Goal: Information Seeking & Learning: Learn about a topic

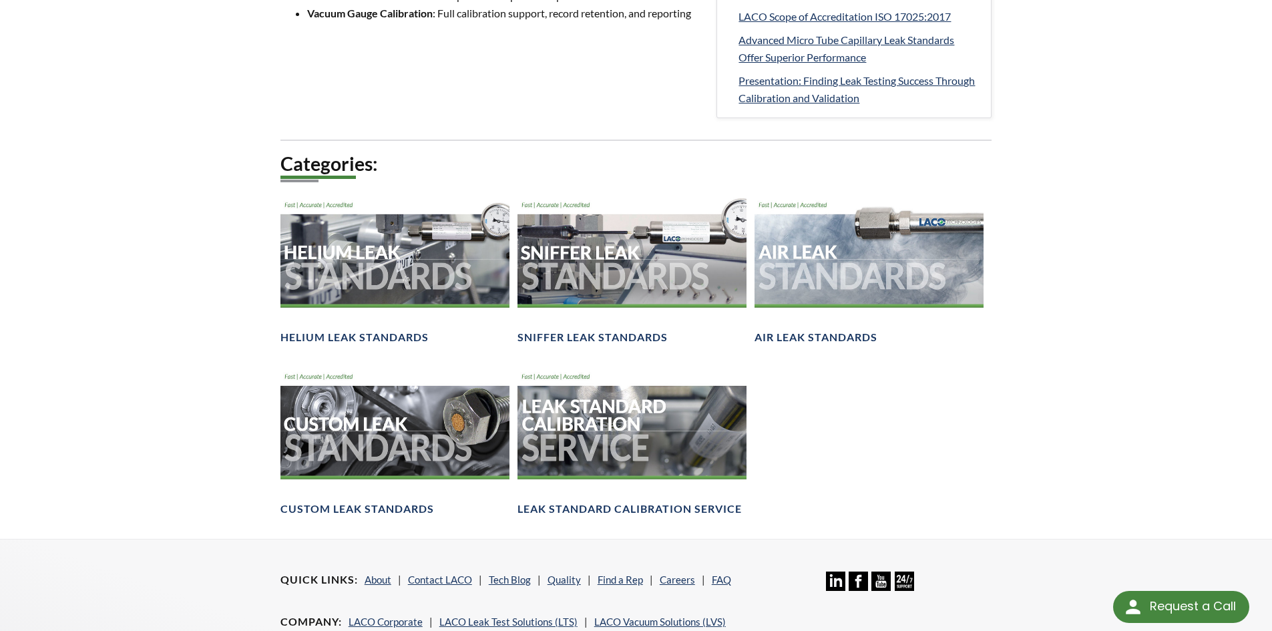
scroll to position [801, 0]
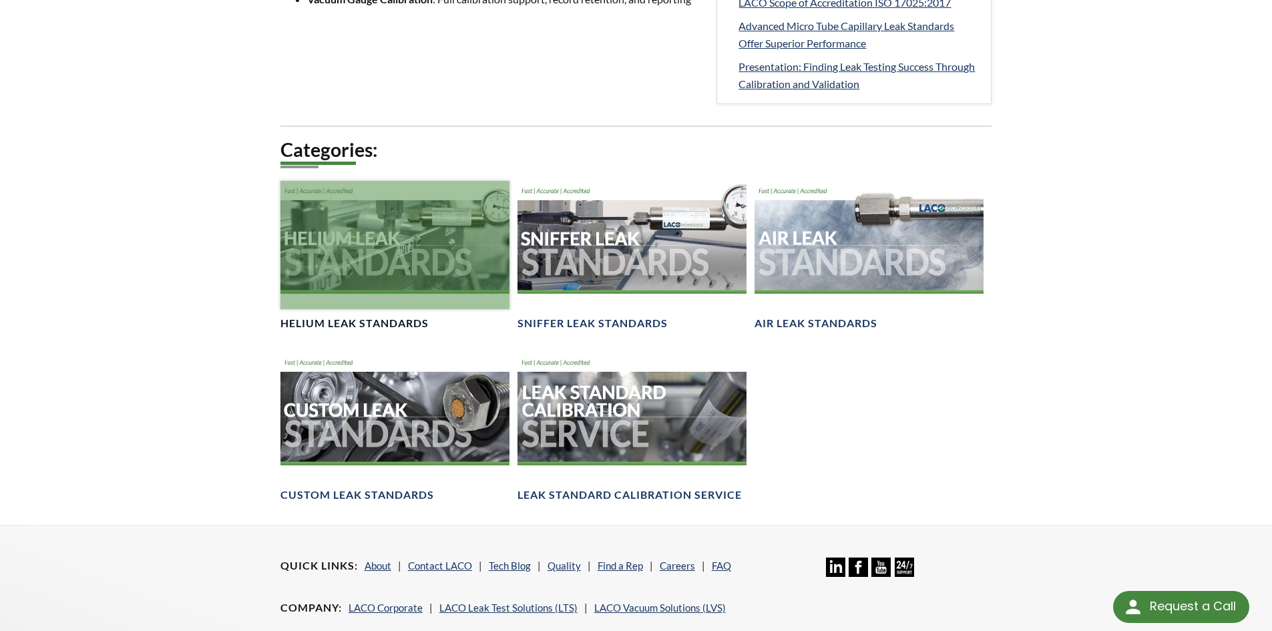
click at [352, 287] on div at bounding box center [394, 245] width 229 height 129
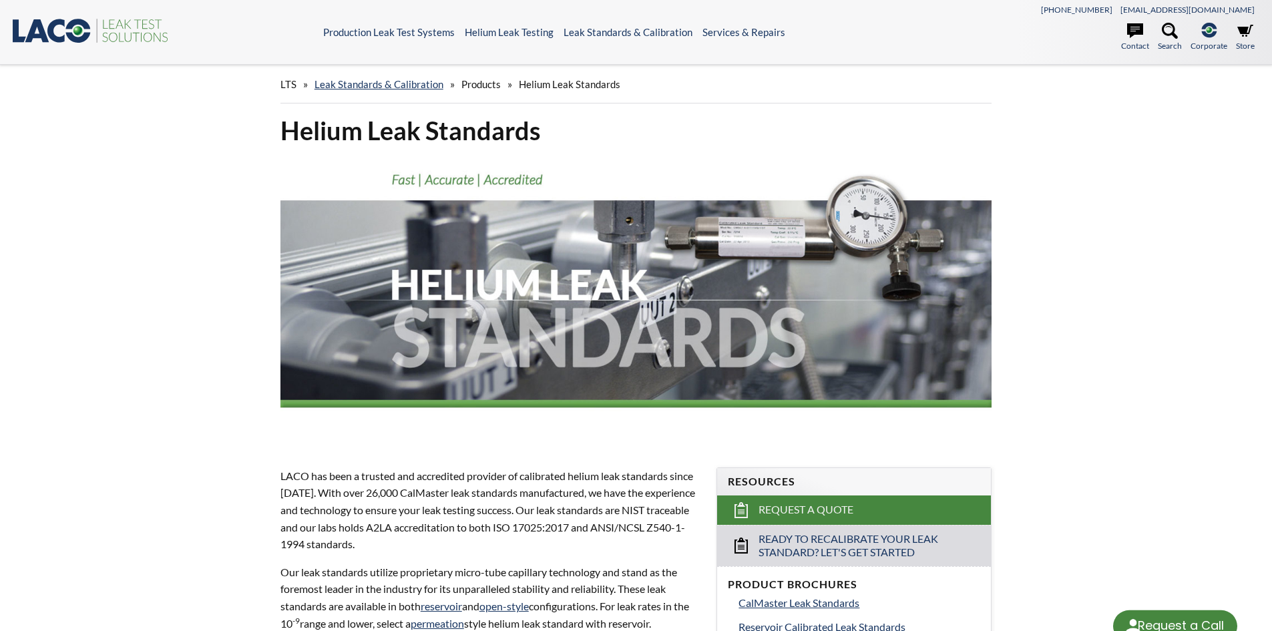
select select "Language Translate Widget"
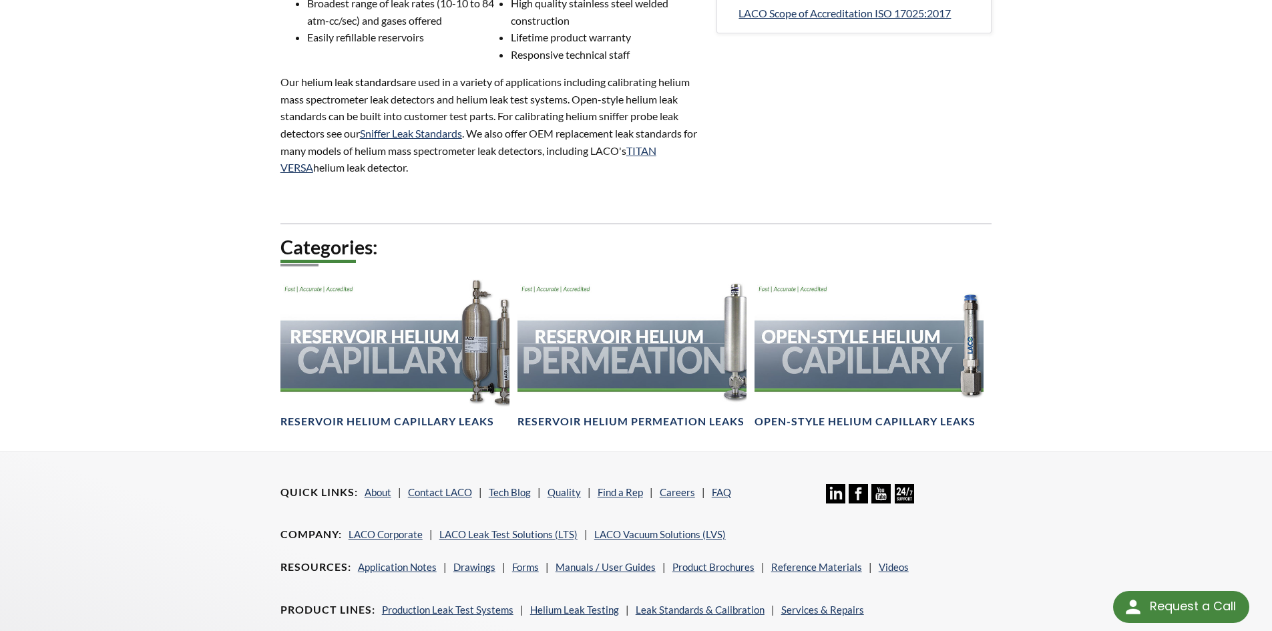
scroll to position [734, 0]
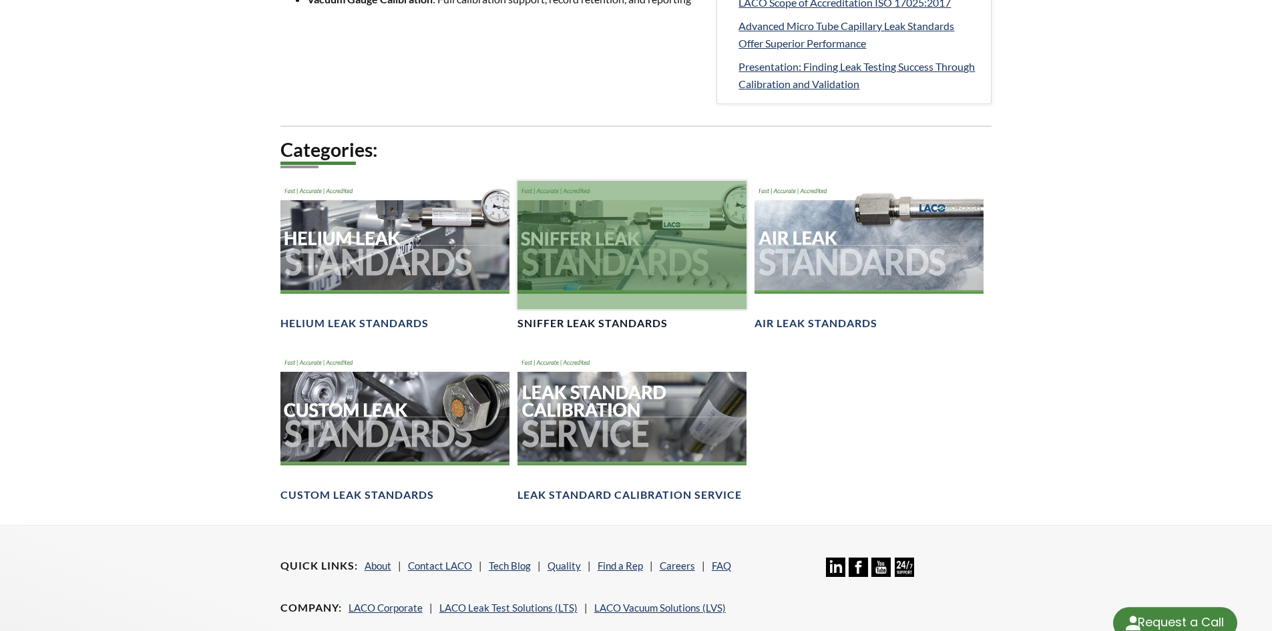
scroll to position [801, 0]
select select "Language Translate Widget"
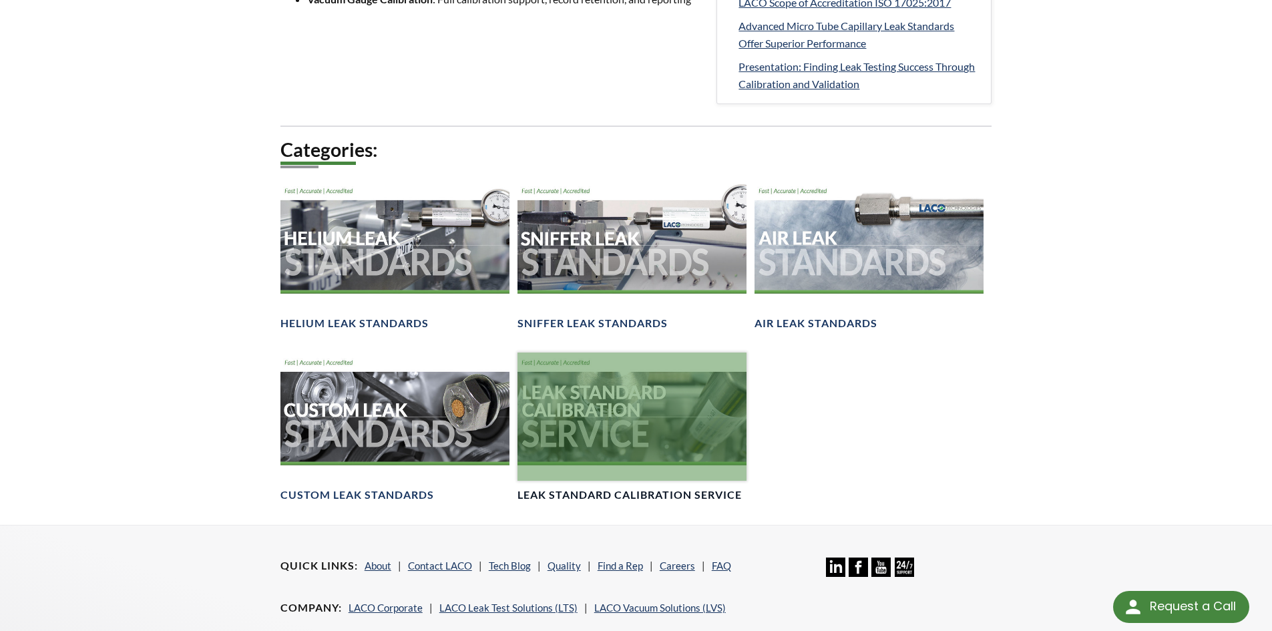
click at [678, 405] on div at bounding box center [631, 417] width 229 height 129
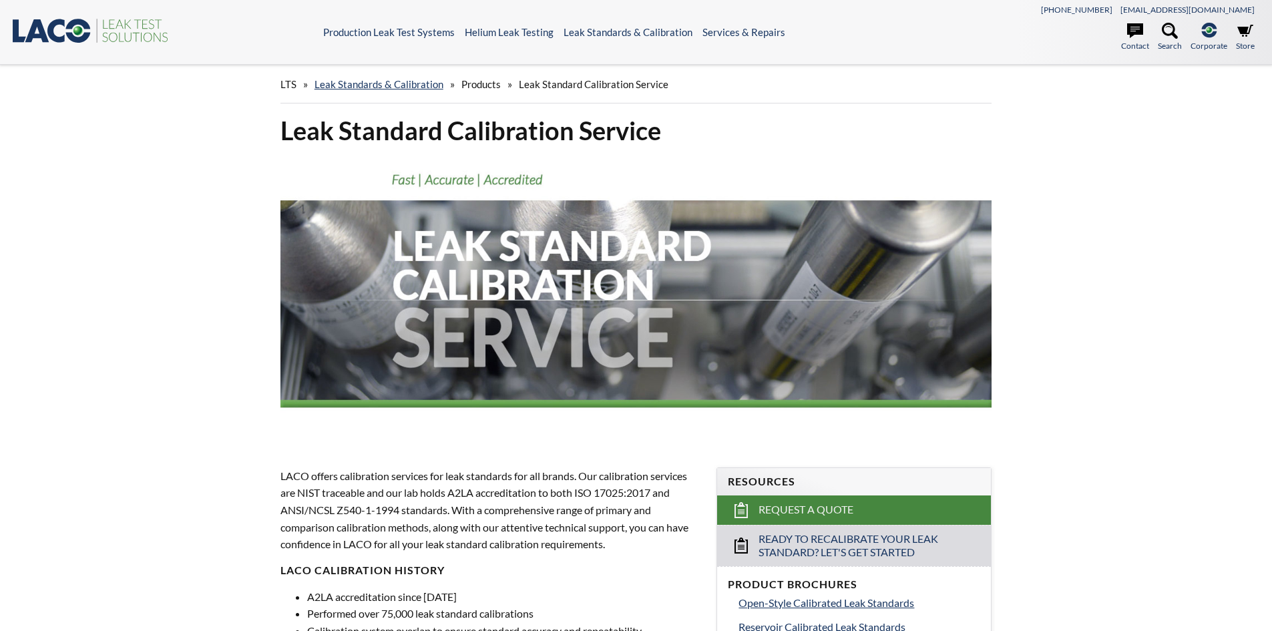
select select "Language Translate Widget"
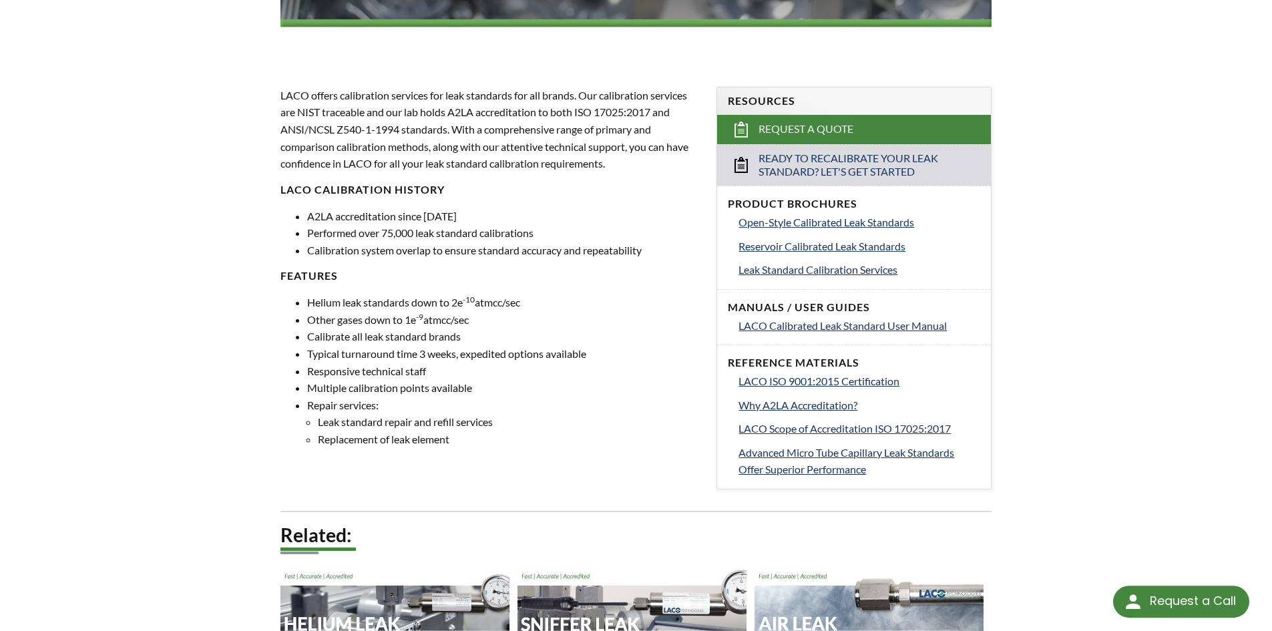
scroll to position [467, 0]
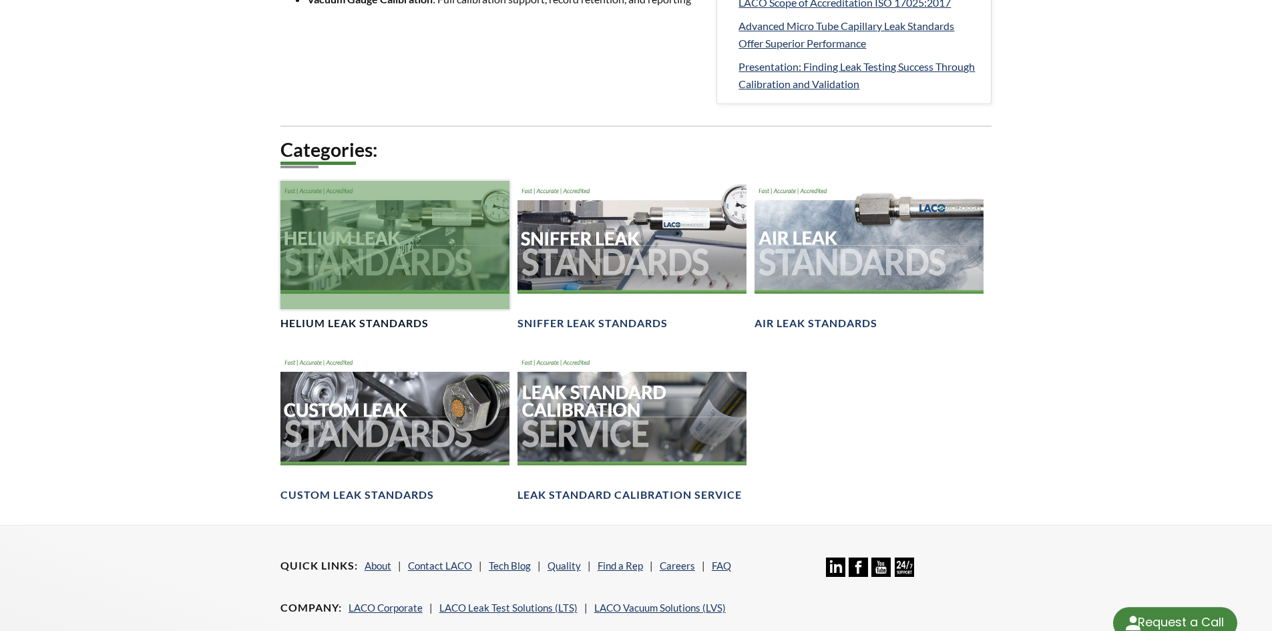
scroll to position [801, 0]
select select "Language Translate Widget"
click at [351, 244] on div at bounding box center [394, 245] width 229 height 129
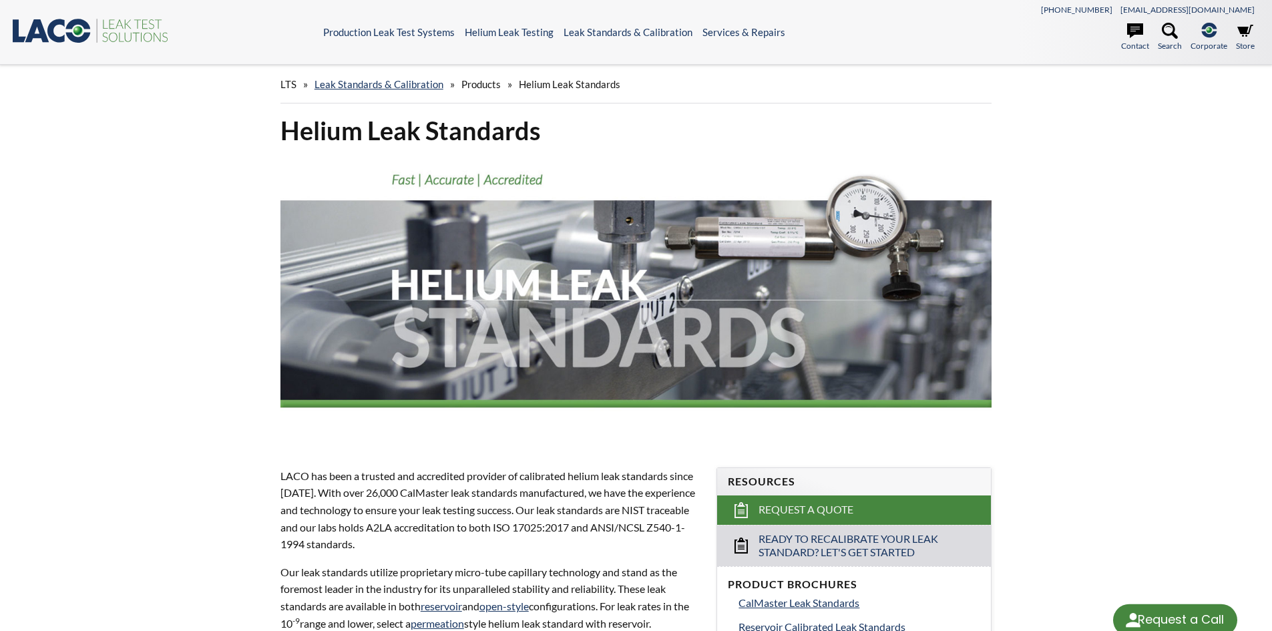
select select "Language Translate Widget"
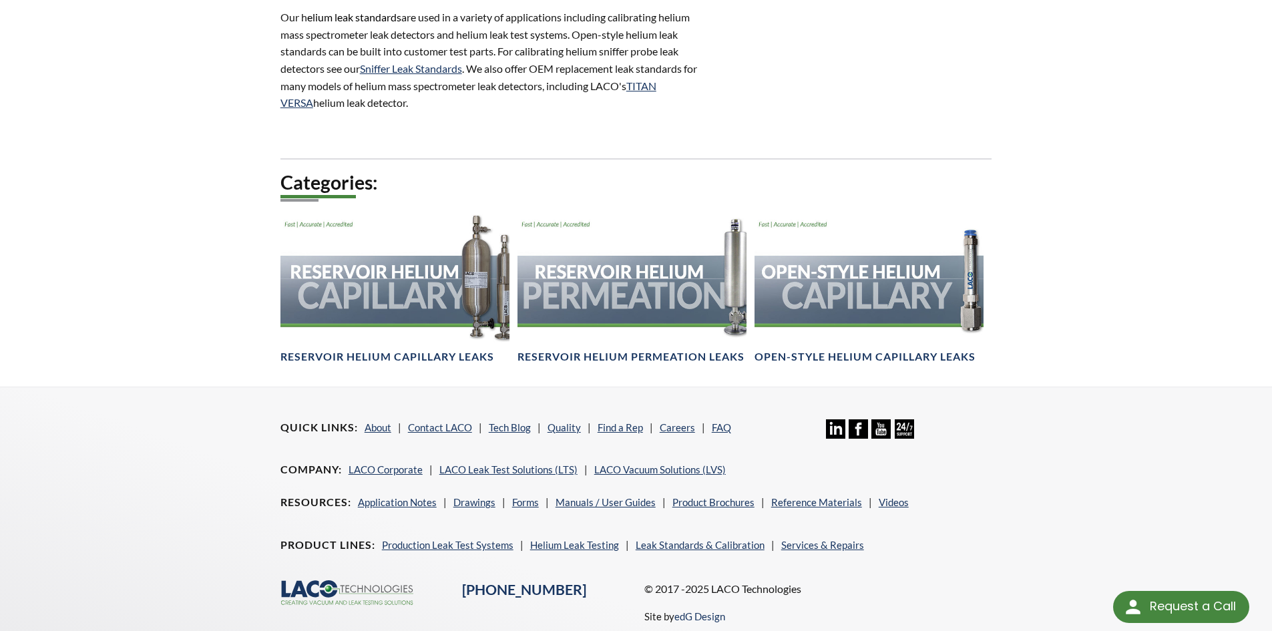
scroll to position [801, 0]
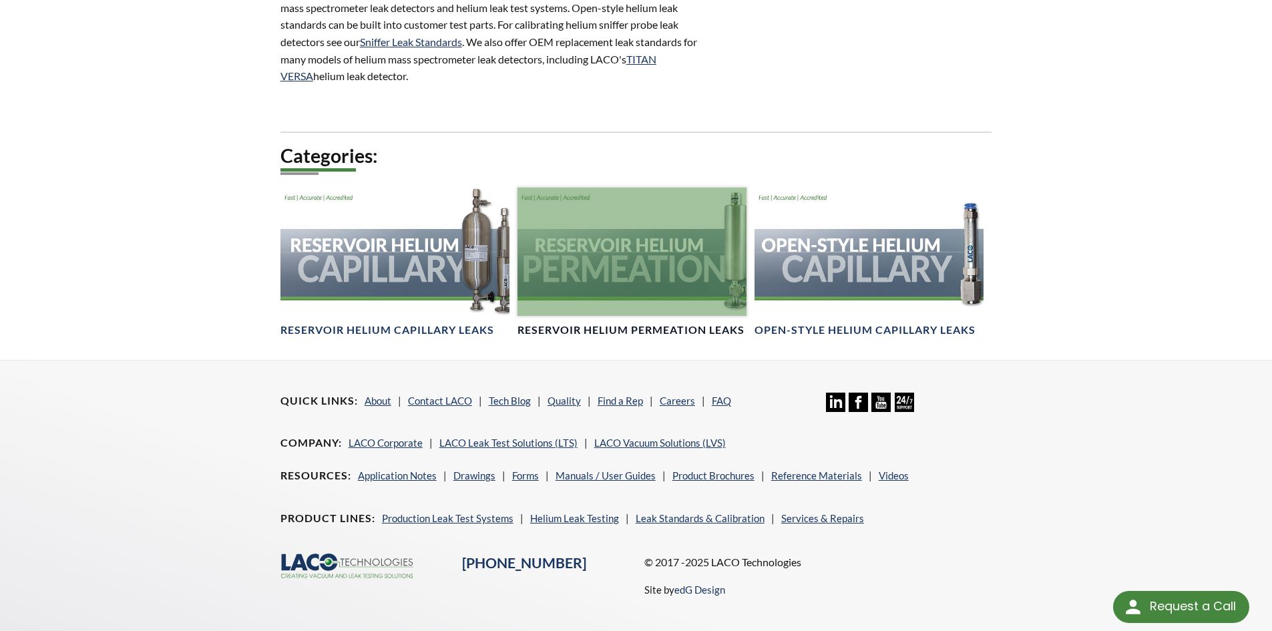
click at [553, 274] on div at bounding box center [631, 252] width 229 height 129
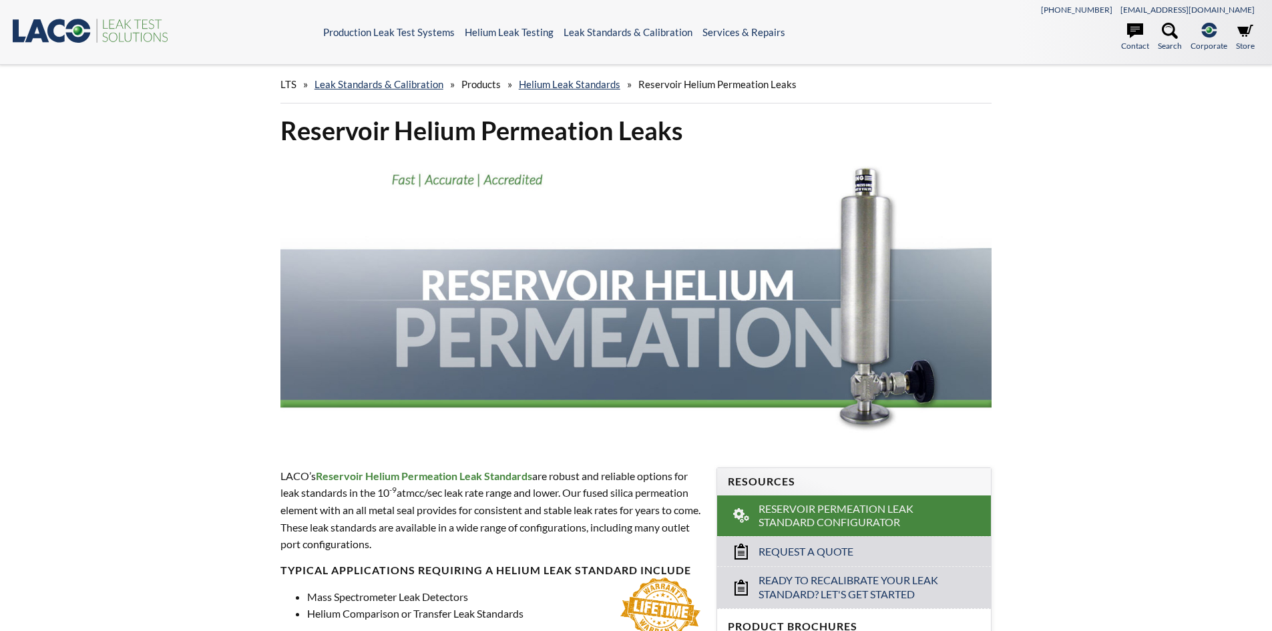
select select "Language Translate Widget"
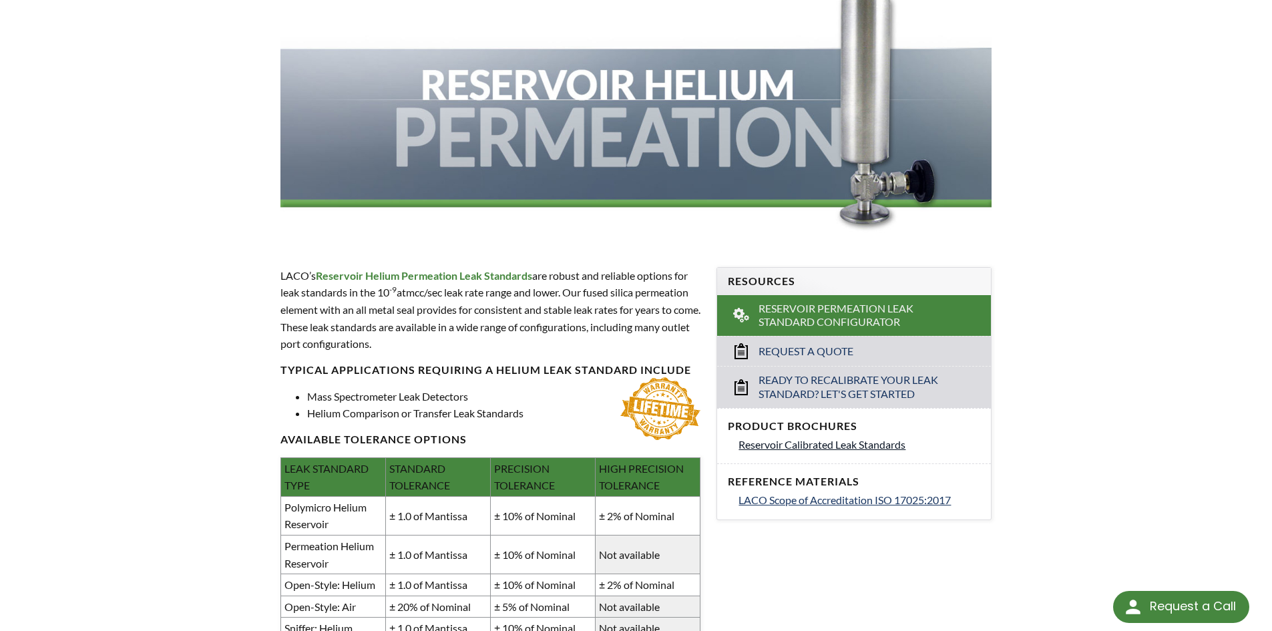
click at [807, 445] on span "Reservoir Calibrated Leak Standards" at bounding box center [821, 444] width 167 height 13
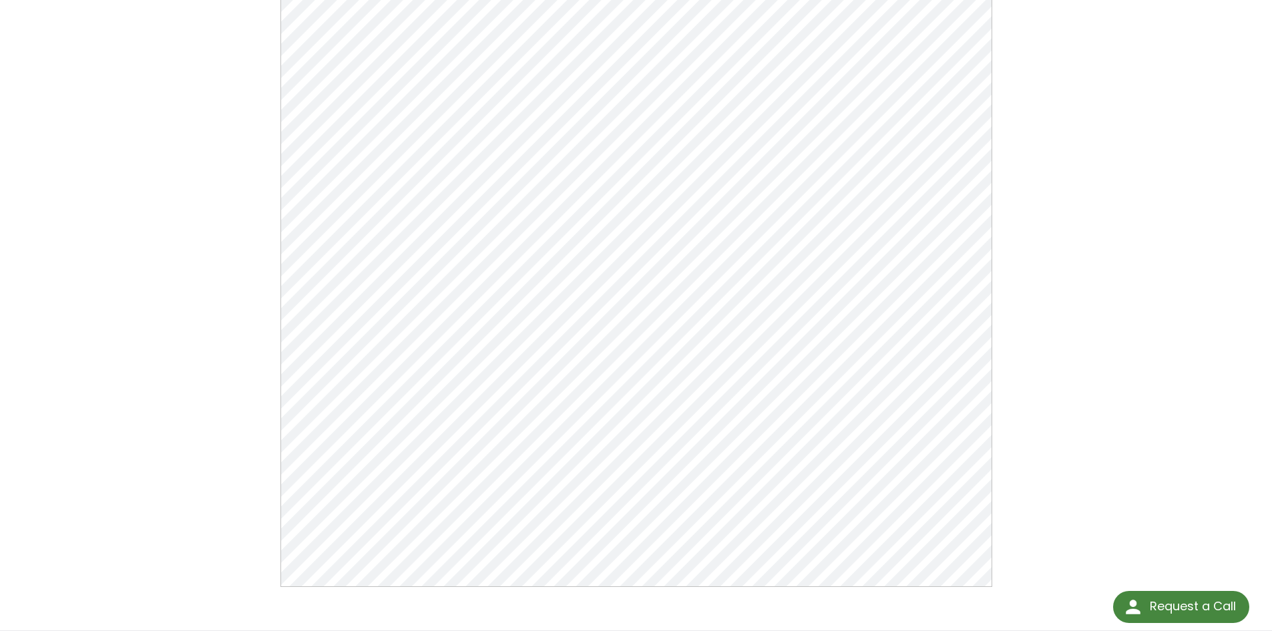
scroll to position [67, 0]
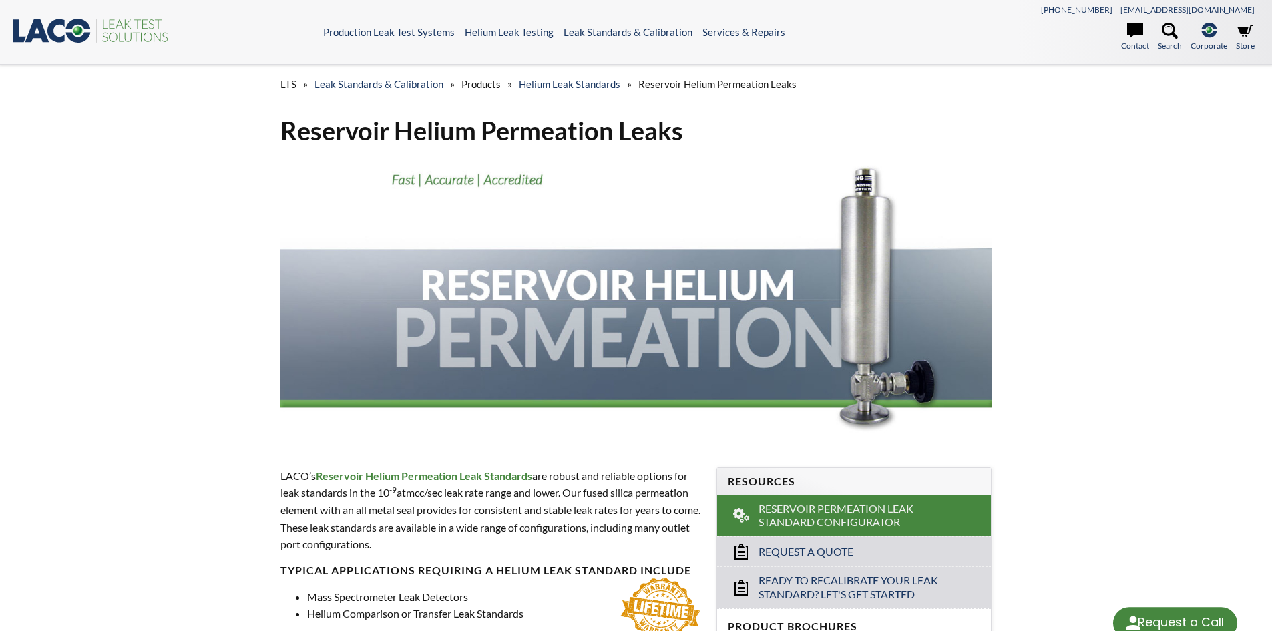
scroll to position [485, 0]
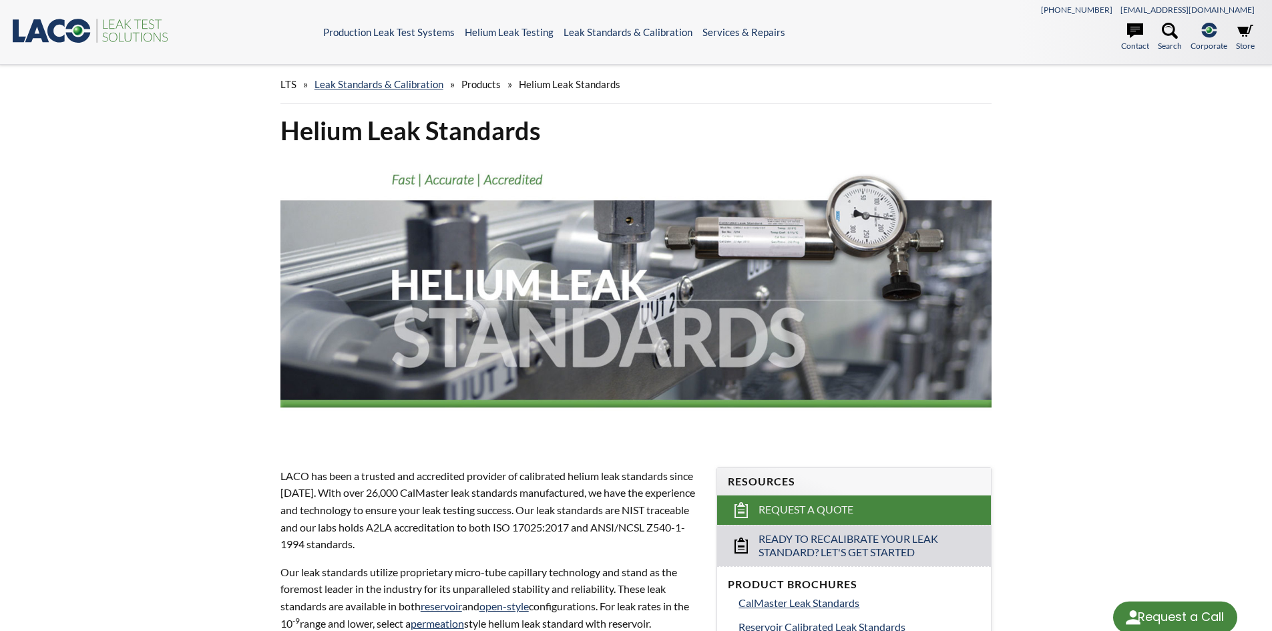
scroll to position [799, 0]
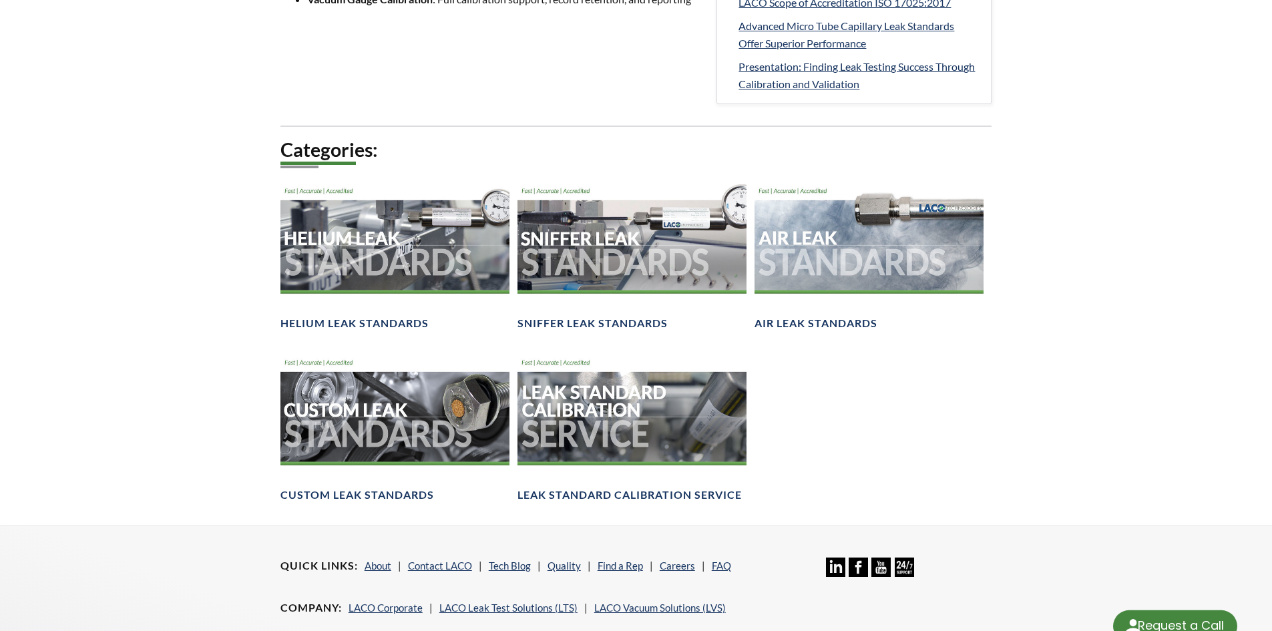
select select "Language Translate Widget"
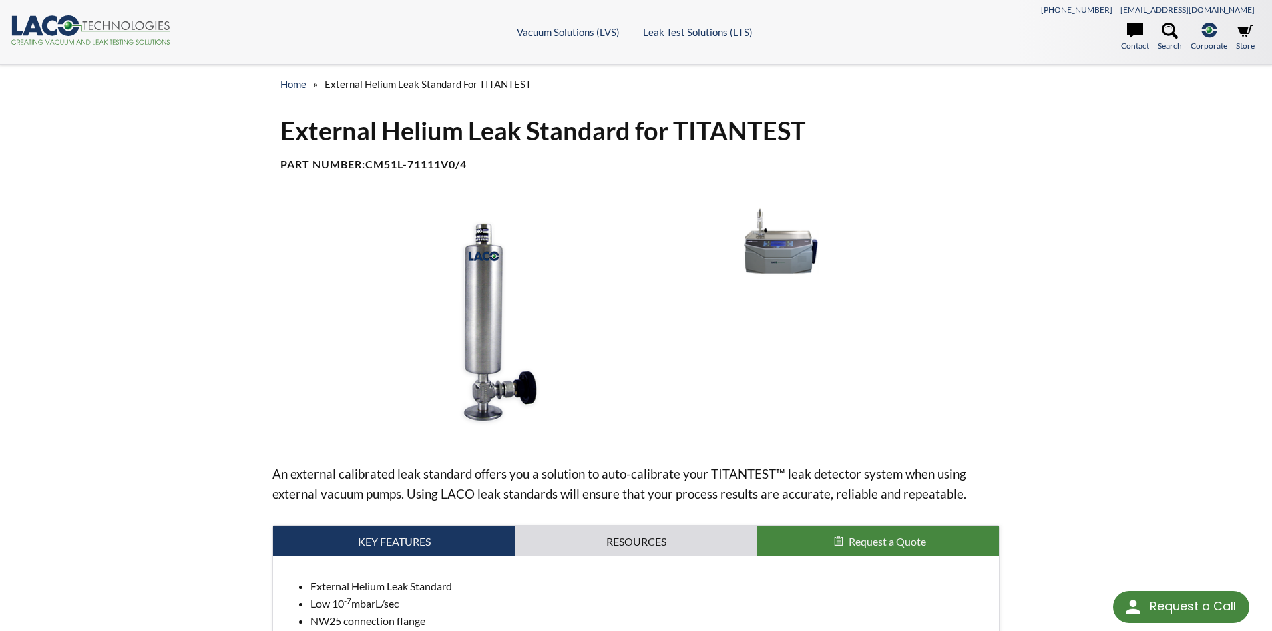
scroll to position [401, 0]
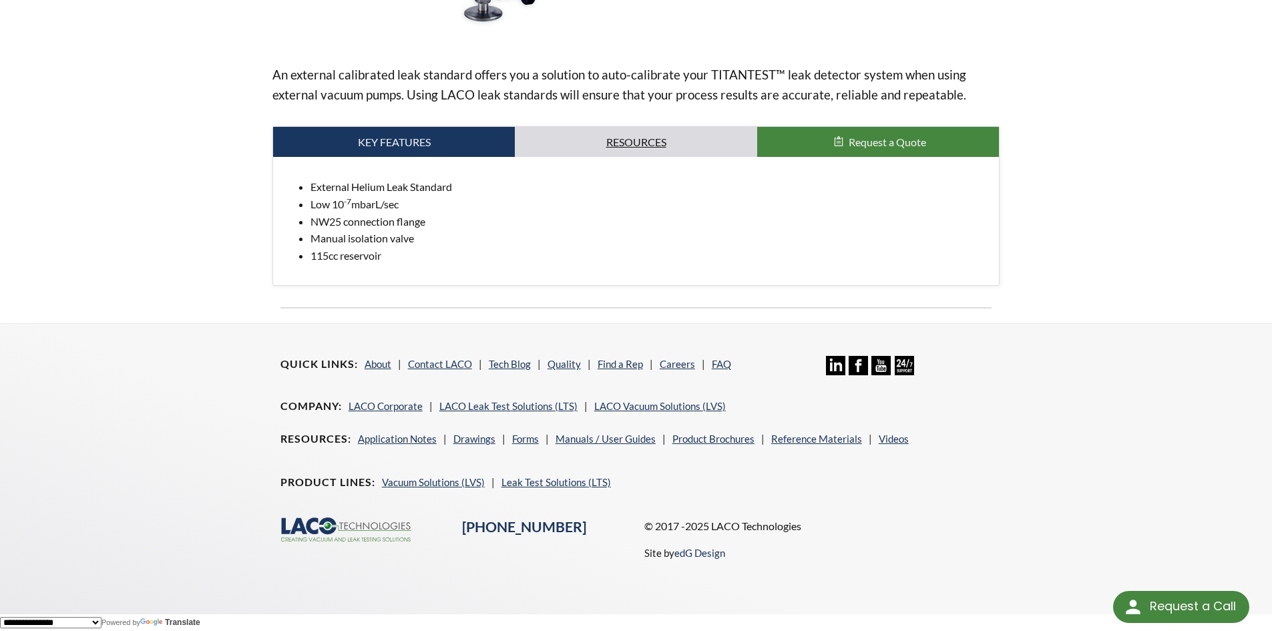
click at [670, 140] on link "Resources" at bounding box center [636, 142] width 242 height 31
